Goal: Information Seeking & Learning: Learn about a topic

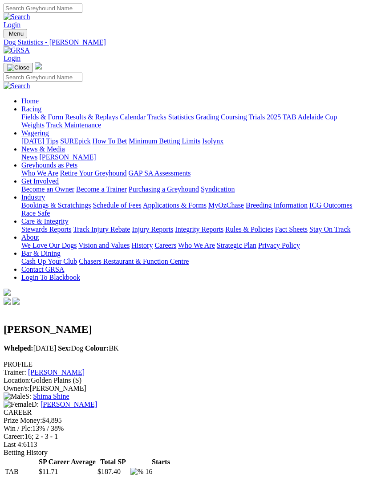
click at [7, 36] on img "Toggle navigation" at bounding box center [7, 36] width 0 height 0
click at [85, 121] on link "Results & Replays" at bounding box center [91, 117] width 53 height 8
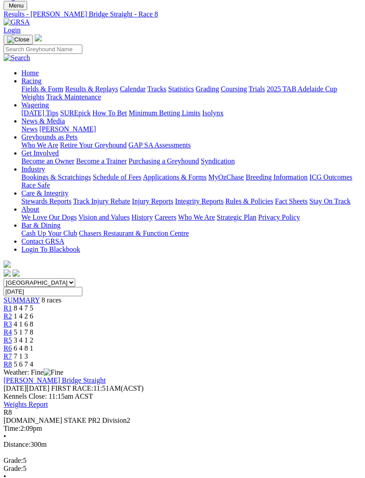
scroll to position [22, 0]
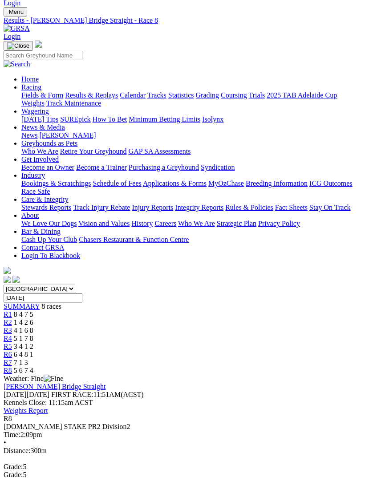
click at [12, 358] on link "R7" at bounding box center [8, 362] width 8 height 8
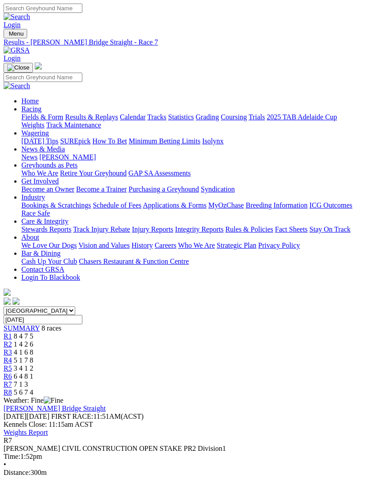
click at [28, 380] on span "7 1 3" at bounding box center [21, 384] width 14 height 8
click at [12, 372] on span "R6" at bounding box center [8, 376] width 8 height 8
click at [12, 364] on link "R5" at bounding box center [8, 368] width 8 height 8
click at [12, 356] on link "R4" at bounding box center [8, 360] width 8 height 8
click at [12, 348] on span "R3" at bounding box center [8, 352] width 8 height 8
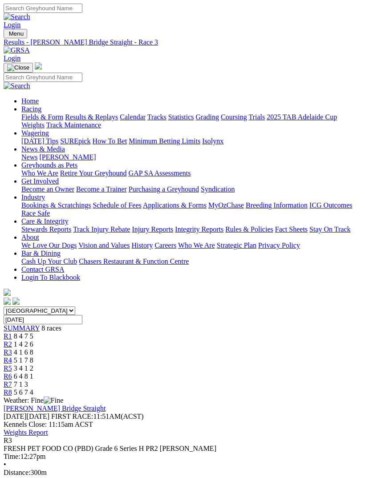
click at [12, 340] on link "R2" at bounding box center [8, 344] width 8 height 8
click at [12, 332] on link "R1" at bounding box center [8, 336] width 8 height 8
click at [7, 36] on img "Toggle navigation" at bounding box center [7, 36] width 0 height 0
click at [63, 115] on link "Fields & Form" at bounding box center [42, 117] width 42 height 8
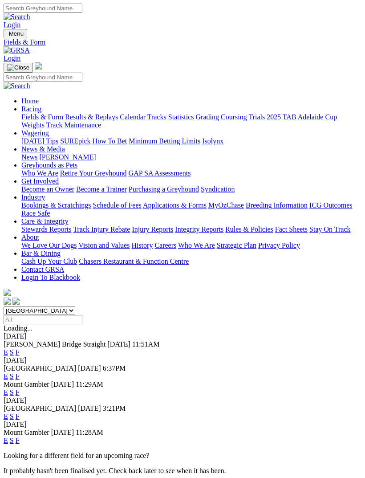
click at [20, 412] on link "F" at bounding box center [18, 416] width 4 height 8
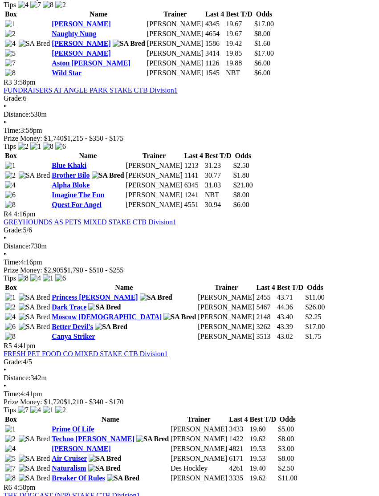
scroll to position [677, 7]
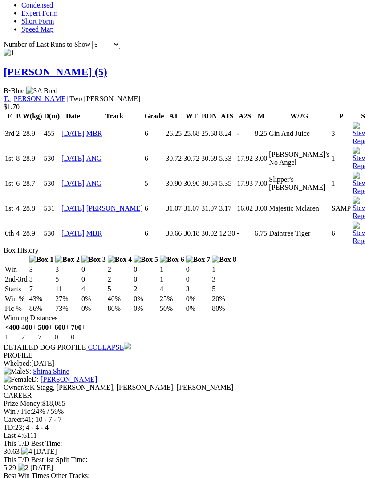
scroll to position [765, 0]
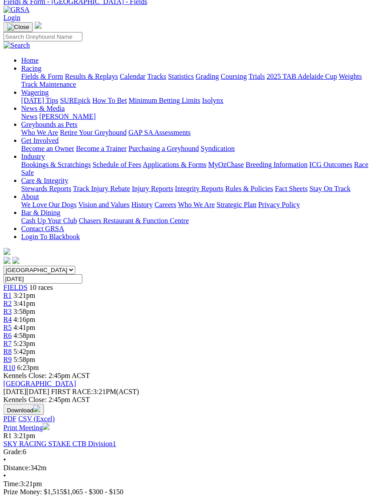
scroll to position [0, 7]
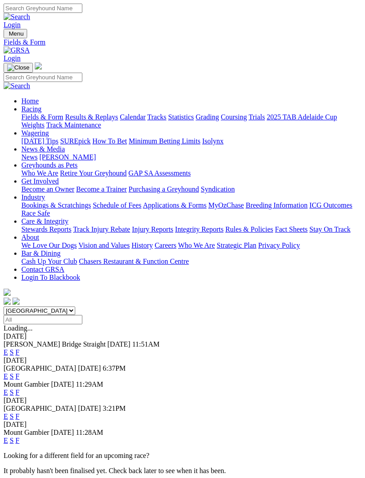
click at [20, 372] on link "F" at bounding box center [18, 376] width 4 height 8
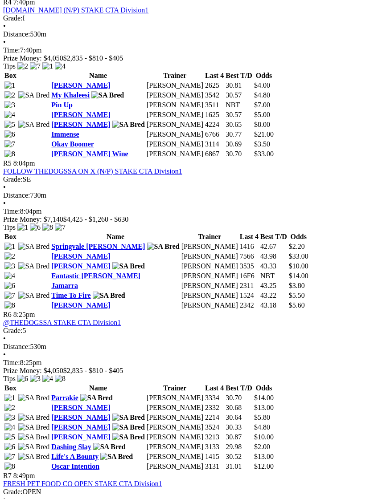
scroll to position [878, 8]
